Goal: Check status: Check status

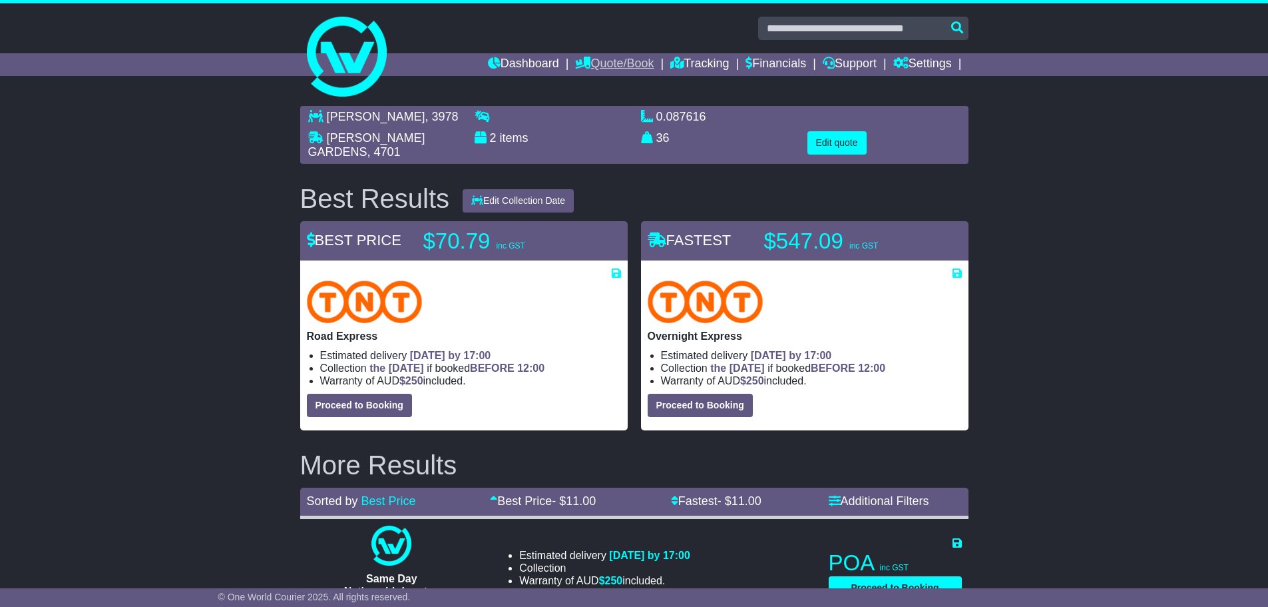
click at [590, 57] on link "Quote/Book" at bounding box center [614, 64] width 79 height 23
click at [593, 87] on link "Domestic" at bounding box center [628, 87] width 105 height 15
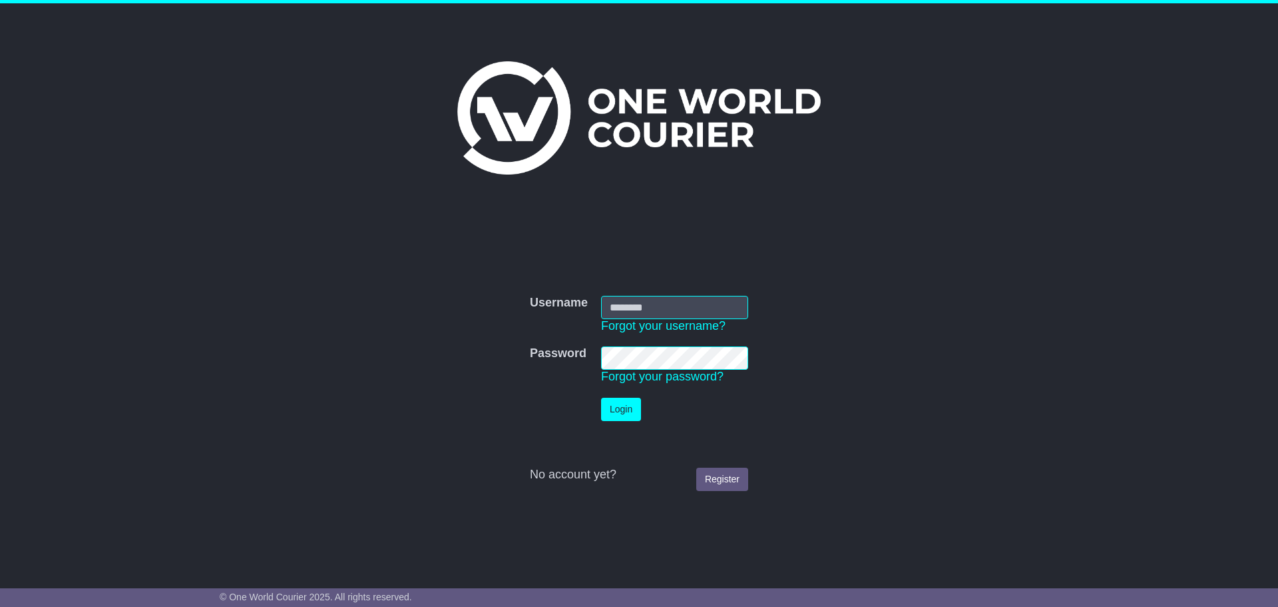
type input "**********"
drag, startPoint x: 621, startPoint y: 408, endPoint x: 639, endPoint y: 396, distance: 21.6
click at [621, 408] on button "Login" at bounding box center [621, 409] width 40 height 23
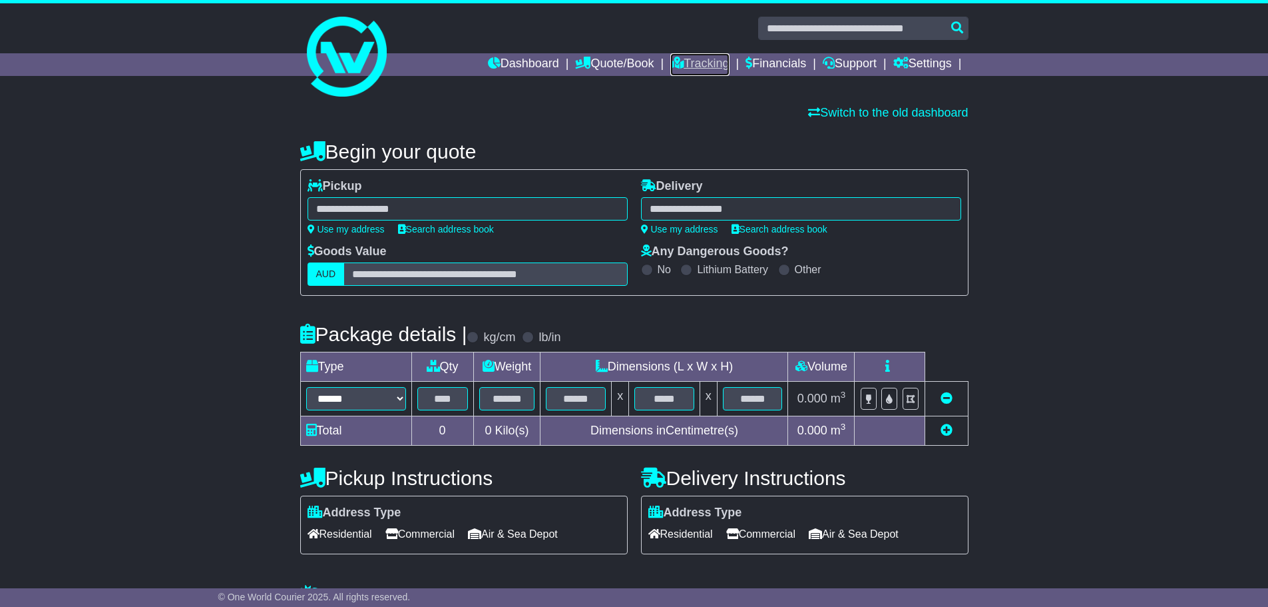
click at [686, 61] on link "Tracking" at bounding box center [700, 64] width 59 height 23
